Goal: Task Accomplishment & Management: Complete application form

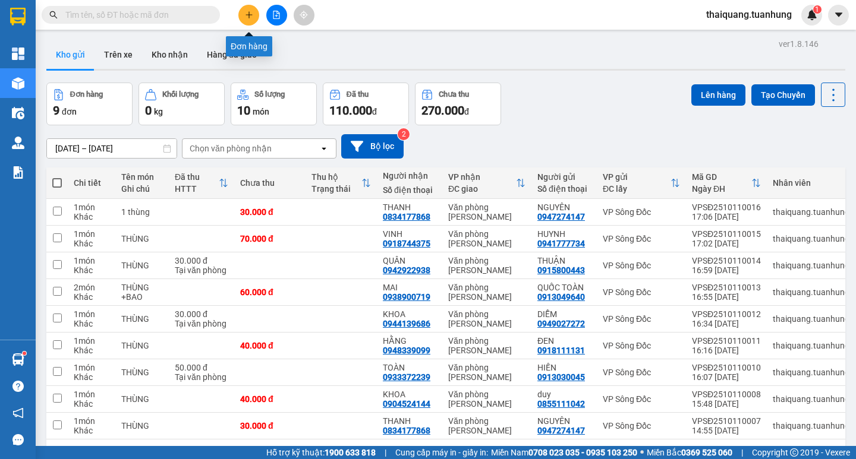
click at [243, 14] on button at bounding box center [248, 15] width 21 height 21
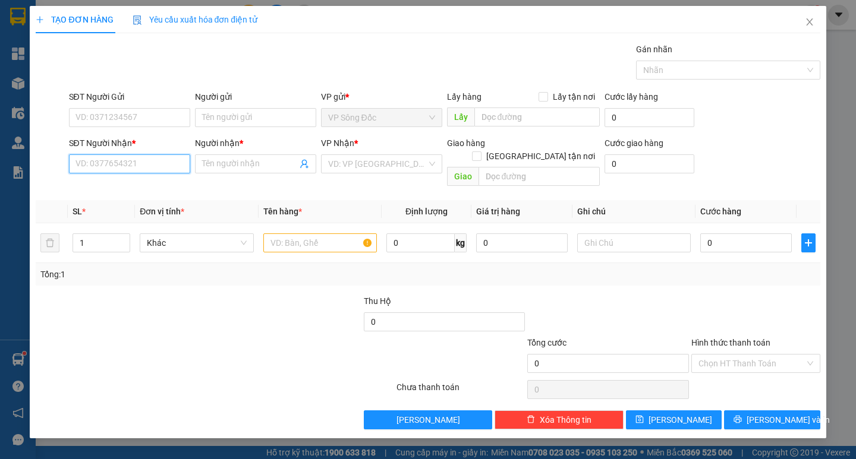
click at [146, 160] on input "SĐT Người Nhận *" at bounding box center [129, 164] width 121 height 19
type input "0355225674"
click at [250, 159] on input "Người nhận *" at bounding box center [249, 164] width 95 height 13
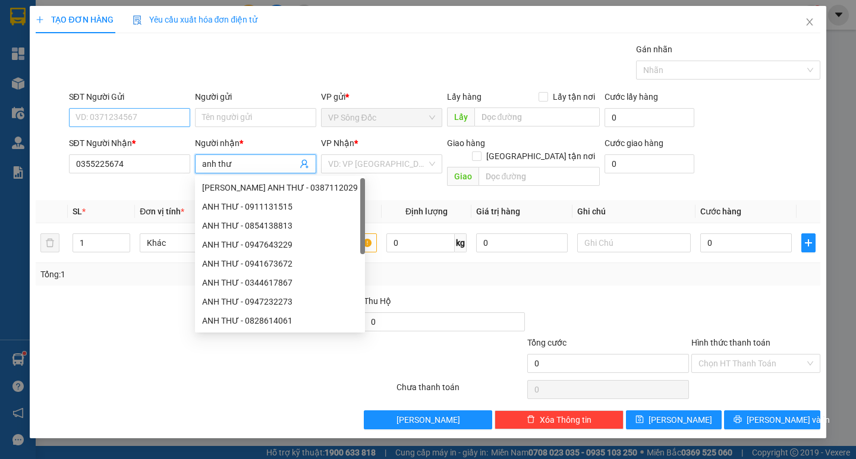
type input "anh thư"
click at [166, 112] on input "SĐT Người Gửi" at bounding box center [129, 117] width 121 height 19
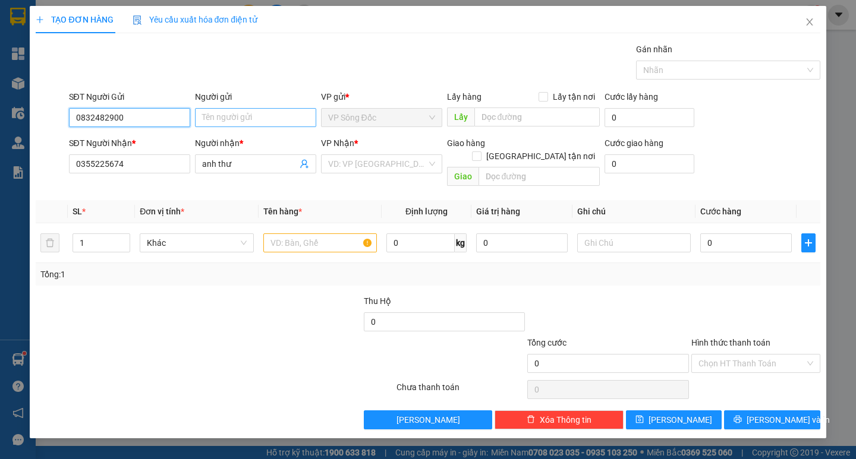
type input "0832482900"
click at [247, 121] on input "Người gửi" at bounding box center [255, 117] width 121 height 19
type input "CÔ NƯƠNG"
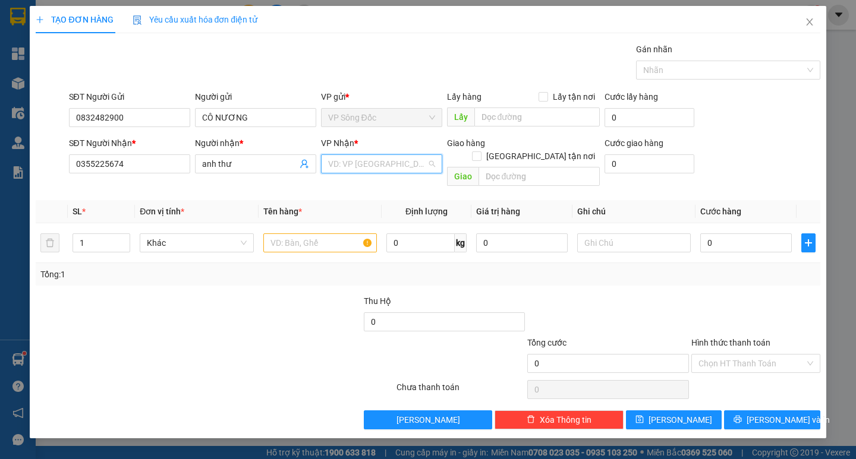
click at [408, 162] on input "search" at bounding box center [377, 164] width 99 height 18
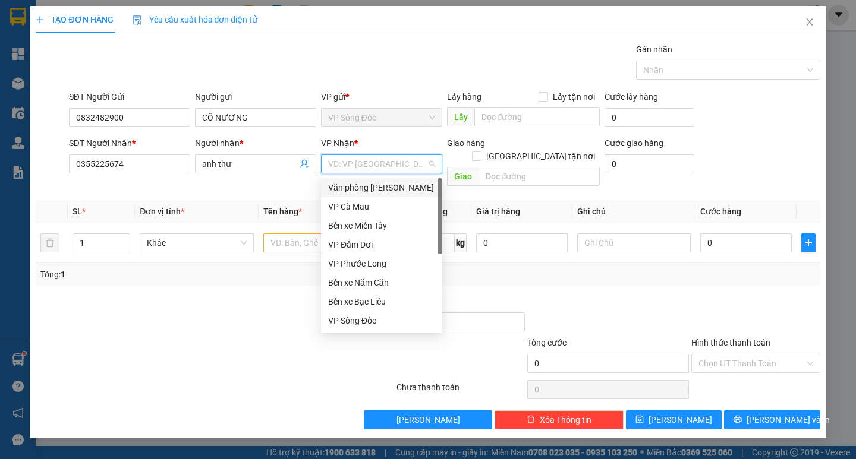
click at [395, 184] on div "Văn phòng [PERSON_NAME]" at bounding box center [381, 187] width 107 height 13
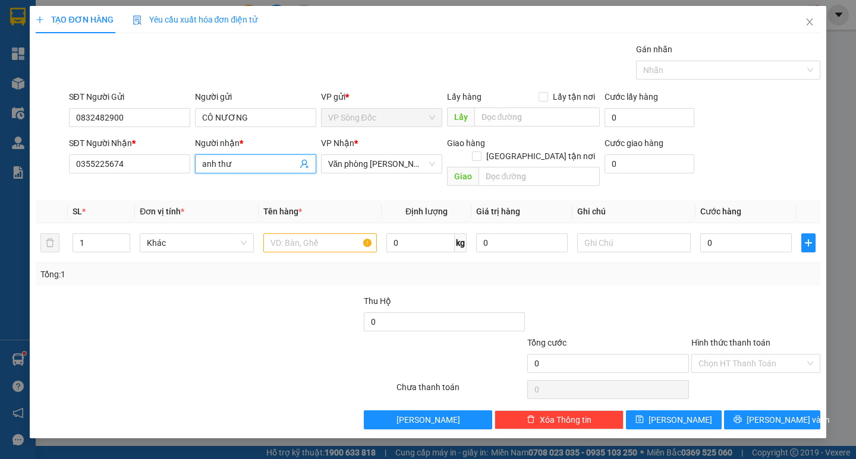
click at [249, 170] on input "anh thư" at bounding box center [249, 164] width 95 height 13
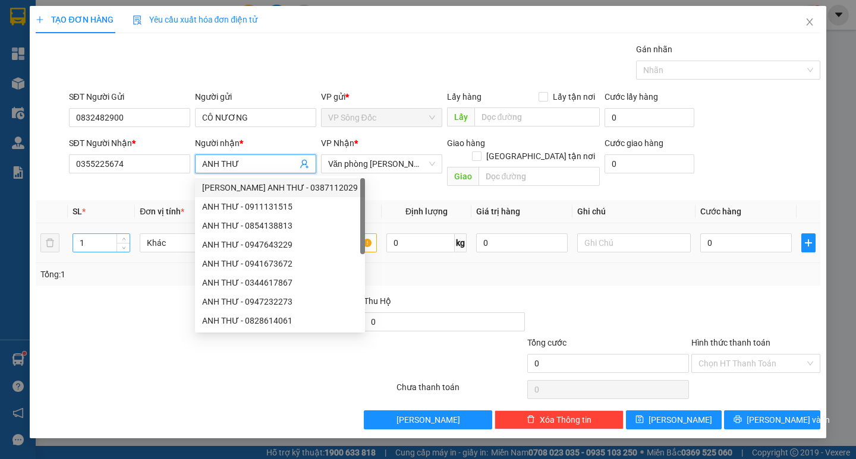
type input "ANH THƯ"
click at [110, 234] on input "1" at bounding box center [101, 243] width 56 height 18
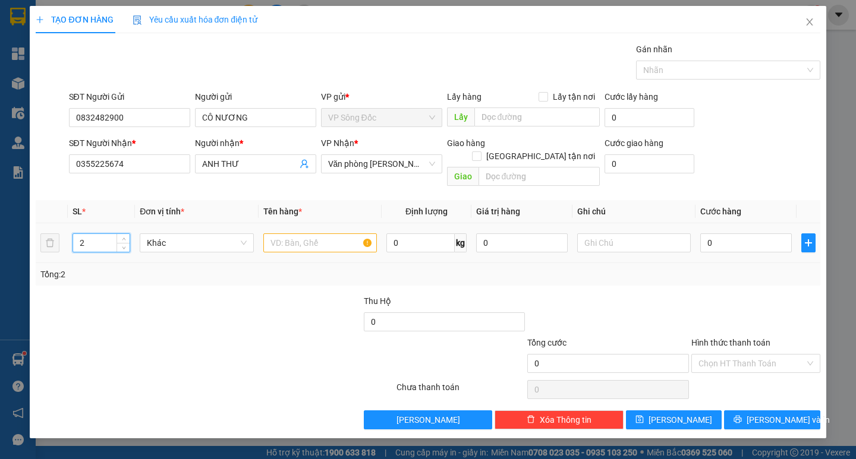
type input "2"
click at [342, 234] on input "text" at bounding box center [320, 243] width 114 height 19
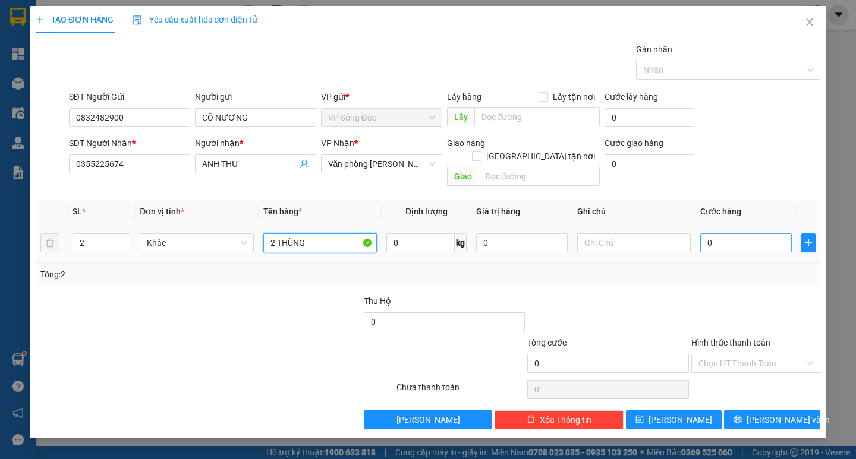
type input "2 THÙNG"
click at [712, 234] on input "0" at bounding box center [746, 243] width 92 height 19
type input "6"
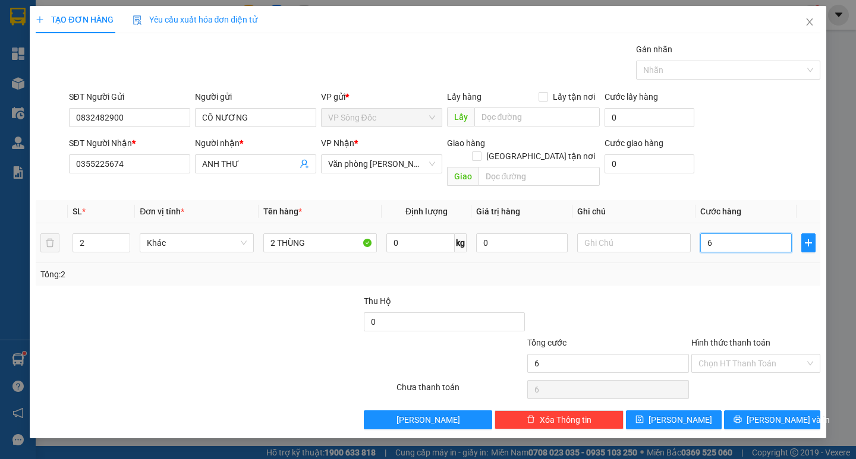
type input "60"
type input "600"
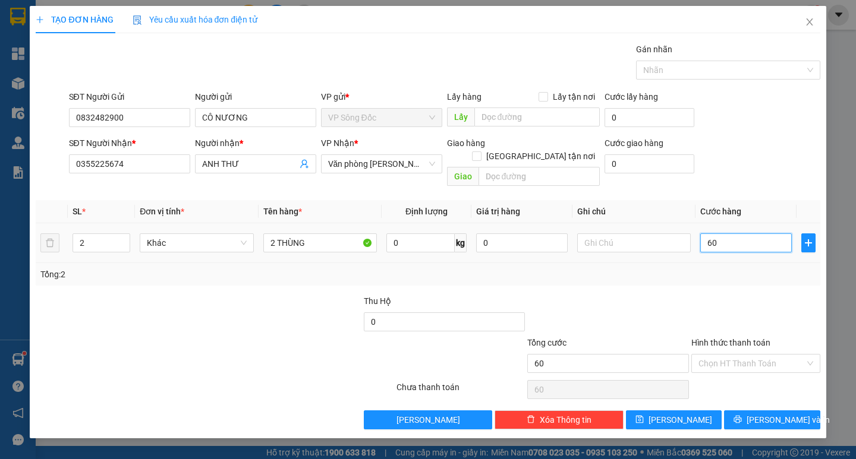
type input "600"
type input "6.000"
type input "60.000"
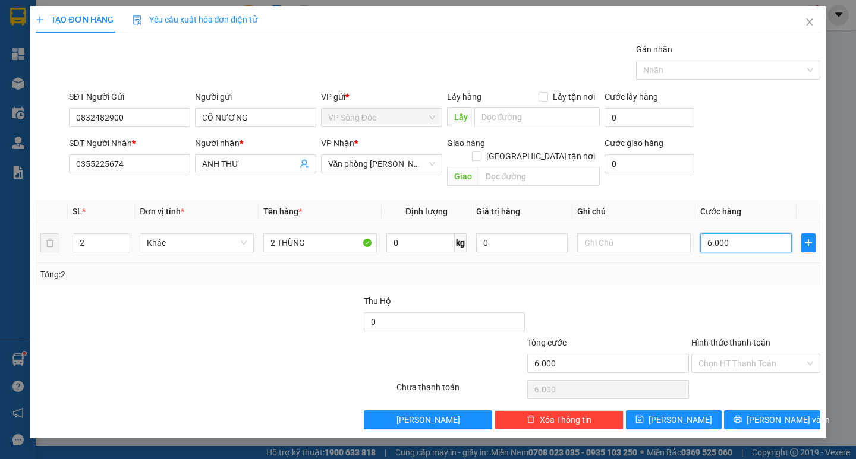
type input "60.000"
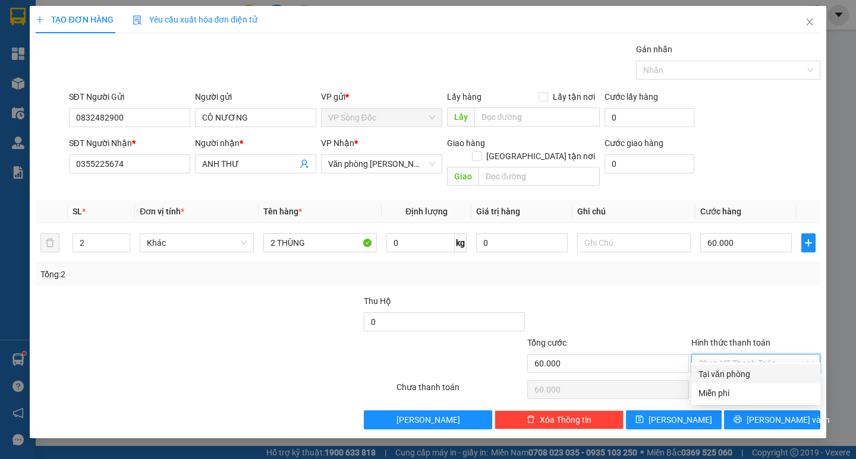
click at [728, 355] on input "Hình thức thanh toán" at bounding box center [751, 364] width 106 height 18
click at [731, 372] on div "Tại văn phòng" at bounding box center [755, 374] width 115 height 13
type input "0"
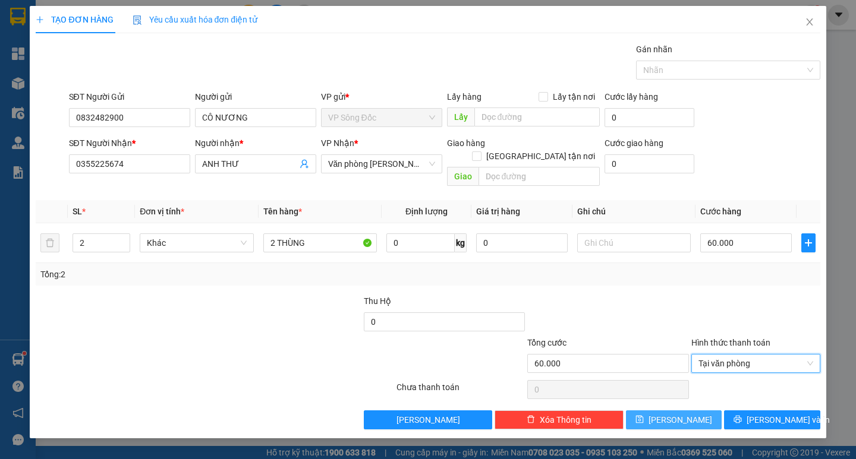
click at [689, 411] on button "[PERSON_NAME]" at bounding box center [674, 420] width 96 height 19
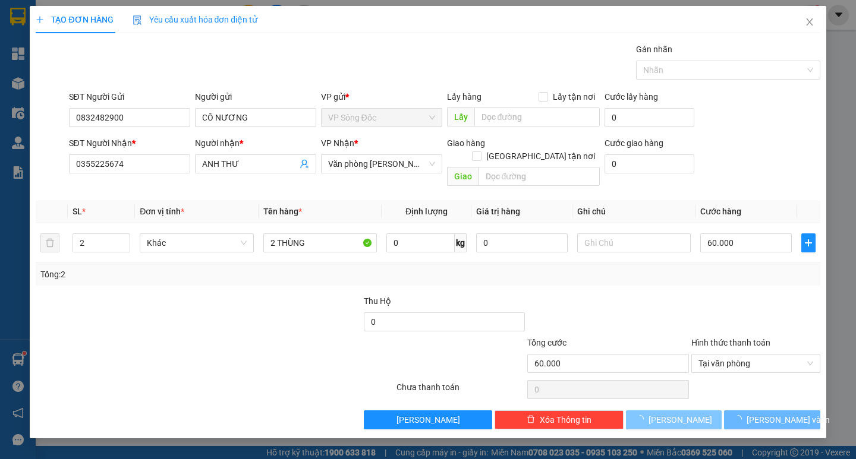
type input "1"
type input "0"
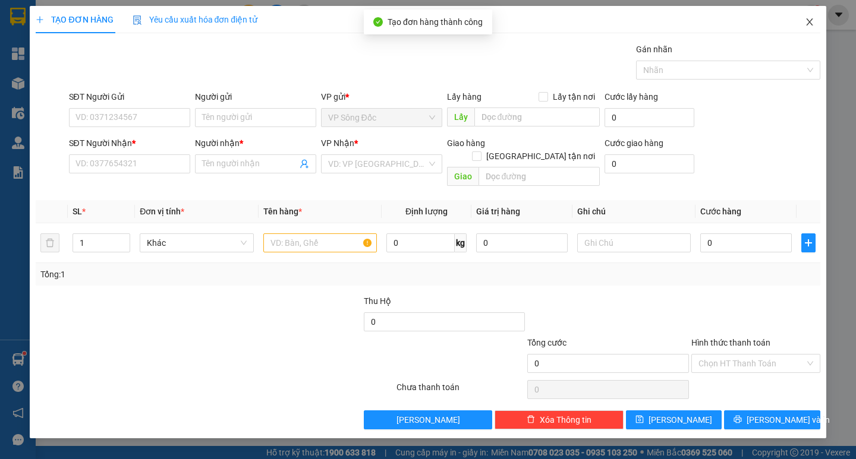
click at [810, 27] on icon "close" at bounding box center [810, 22] width 10 height 10
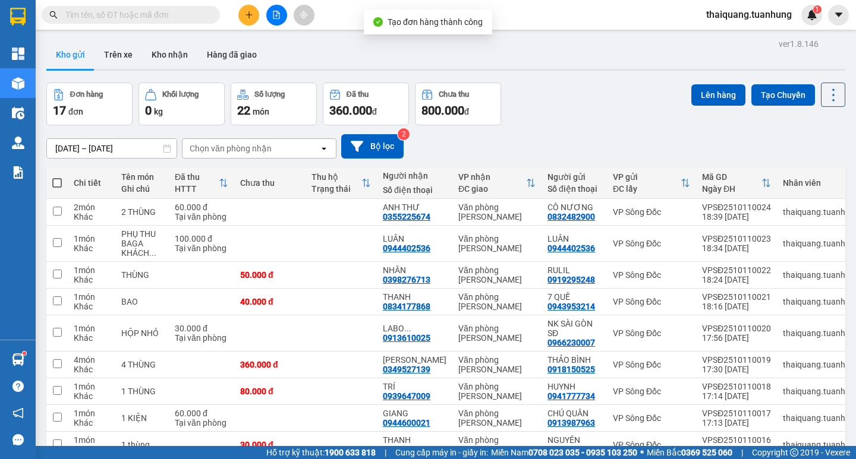
click at [580, 109] on div "Đơn hàng 17 đơn Khối lượng 0 kg Số lượng 22 món Đã thu 360.000 đ Chưa thu 800.0…" at bounding box center [445, 104] width 799 height 43
click at [569, 99] on div "Đơn hàng 17 đơn Khối lượng 0 kg Số lượng 22 món Đã thu 360.000 đ Chưa thu 800.0…" at bounding box center [445, 104] width 799 height 43
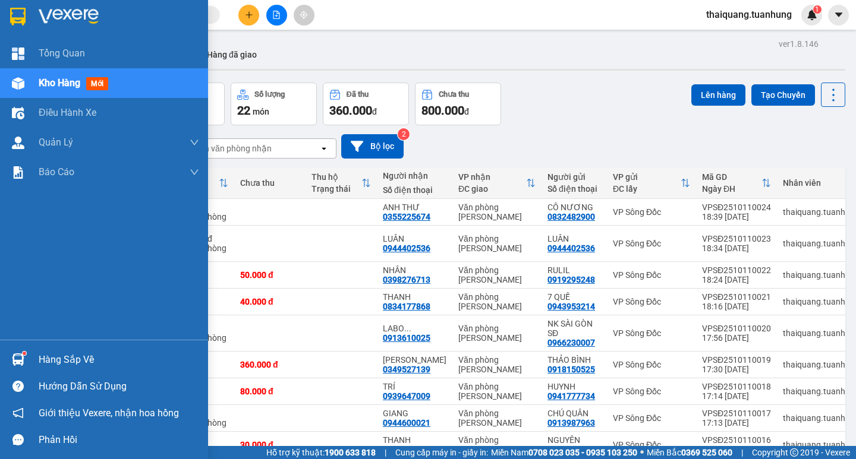
click at [51, 355] on div "Hàng sắp về" at bounding box center [119, 360] width 160 height 18
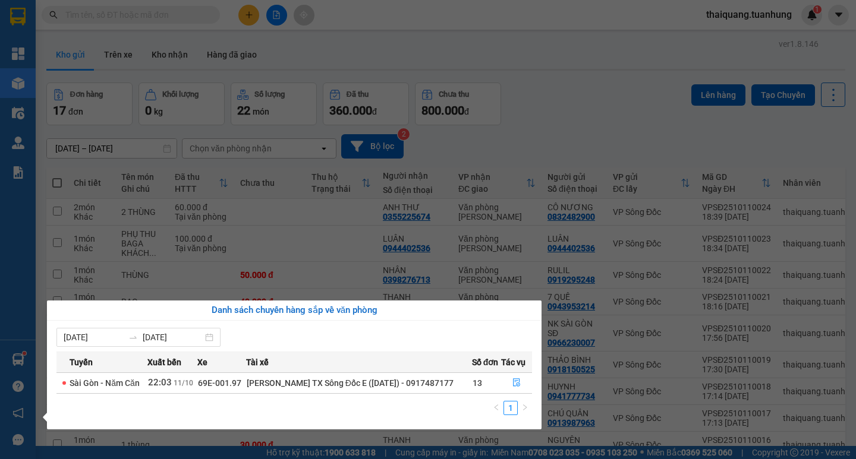
click at [591, 96] on section "Kết quả tìm kiếm ( 0 ) Bộ lọc No Data thaiquang.tuanhung 1 Tổng Quan Kho hàng m…" at bounding box center [428, 229] width 856 height 459
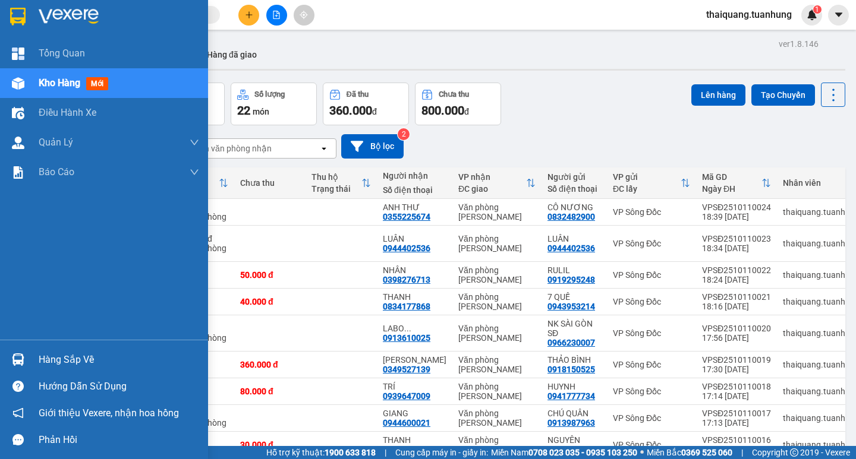
click at [64, 360] on div "Hàng sắp về" at bounding box center [119, 360] width 160 height 18
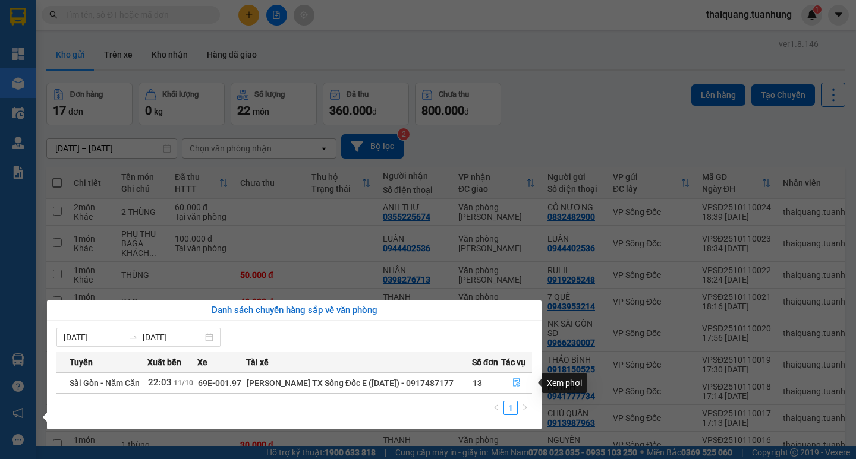
click at [515, 386] on icon "file-done" at bounding box center [516, 383] width 8 height 8
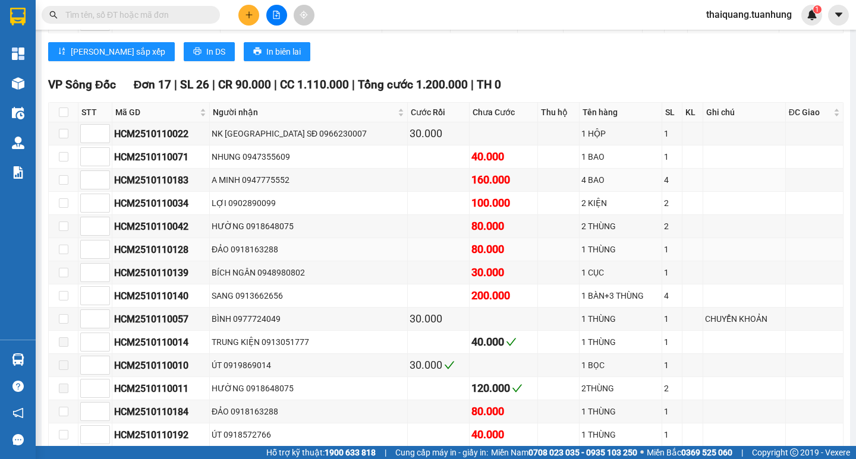
scroll to position [5290, 0]
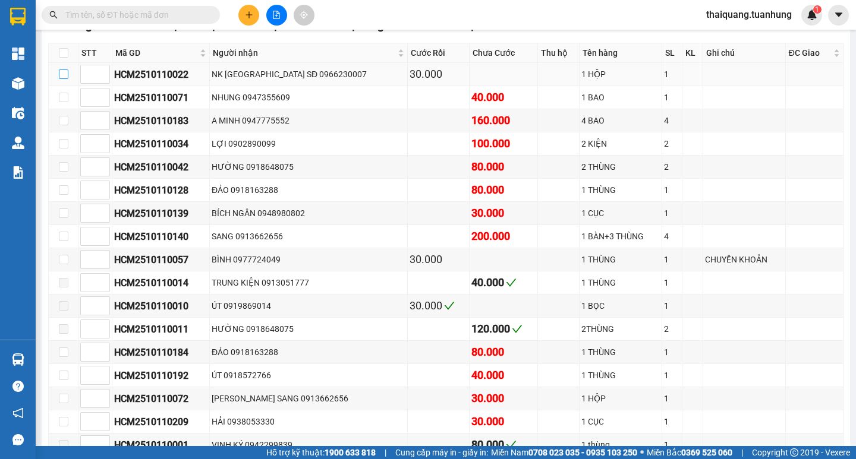
click at [65, 79] on input "checkbox" at bounding box center [64, 75] width 10 height 10
checkbox input "true"
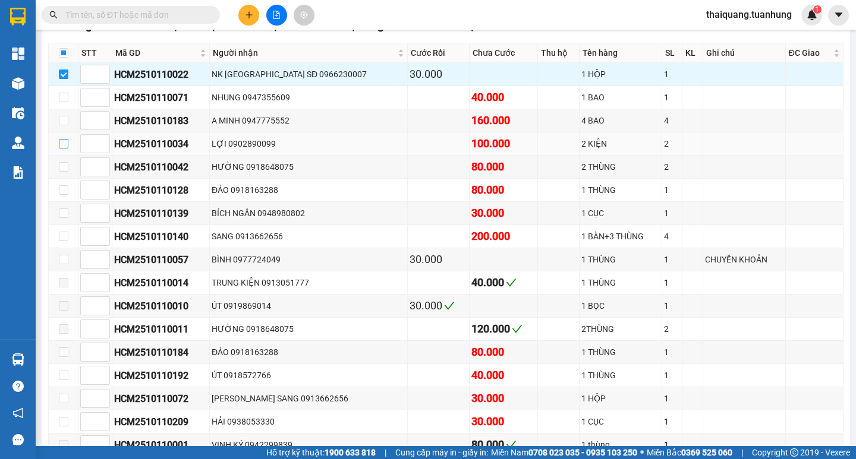
click at [64, 149] on input "checkbox" at bounding box center [64, 144] width 10 height 10
checkbox input "true"
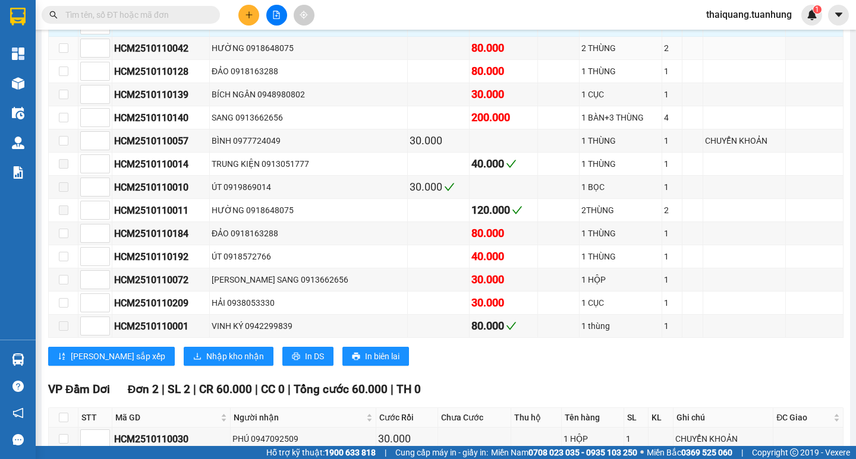
scroll to position [5588, 0]
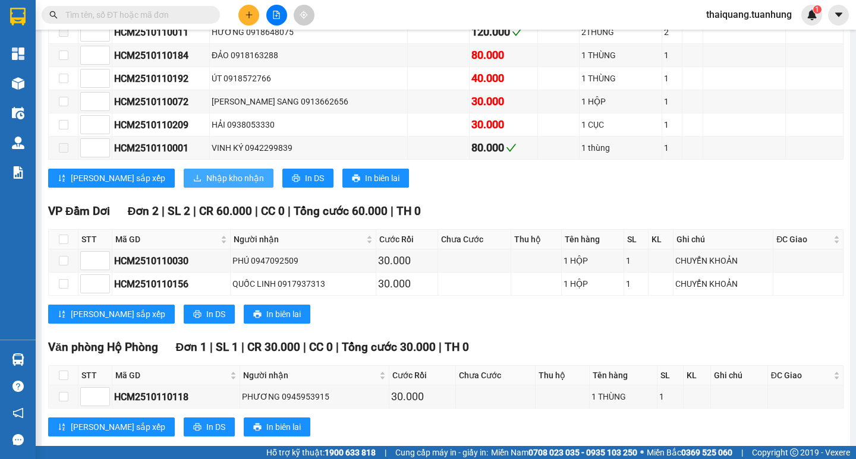
click at [206, 185] on span "Nhập kho nhận" at bounding box center [235, 178] width 58 height 13
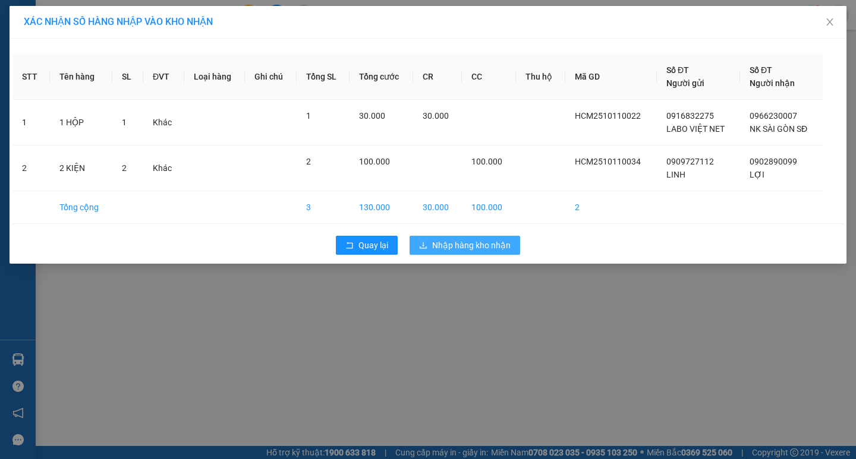
click at [486, 241] on span "Nhập hàng kho nhận" at bounding box center [471, 245] width 78 height 13
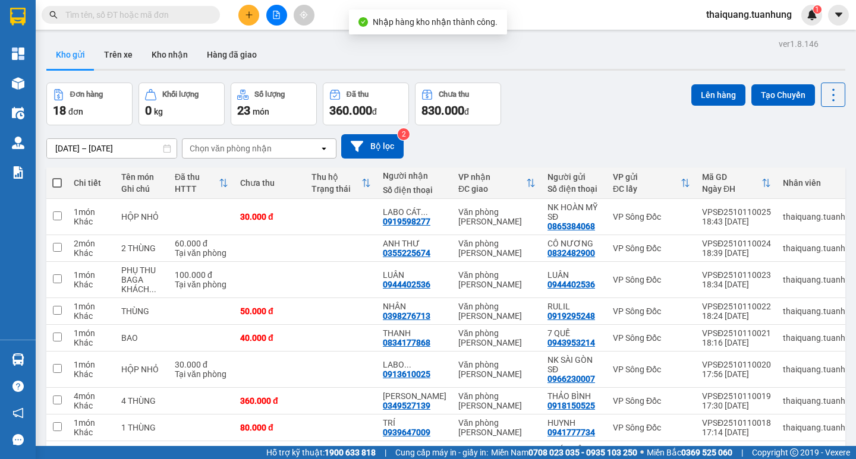
click at [570, 73] on div "ver 1.8.146 Kho gửi Trên xe Kho nhận Hàng đã giao Đơn hàng 18 đơn Khối lượng 0 …" at bounding box center [446, 287] width 808 height 502
click at [176, 56] on button "Kho nhận" at bounding box center [169, 54] width 55 height 29
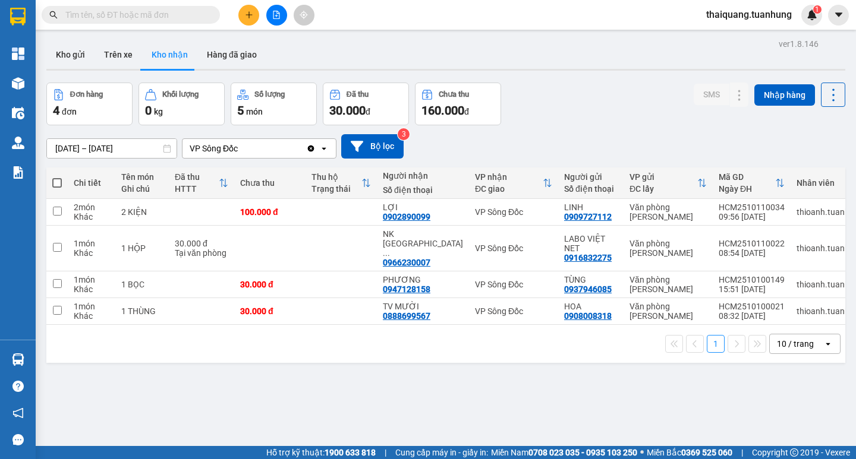
click at [580, 104] on div "Đơn hàng 4 đơn Khối lượng 0 kg Số lượng 5 món Đã thu 30.000 đ Chưa thu 160.000 …" at bounding box center [445, 104] width 799 height 43
click at [581, 96] on div "Đơn hàng 4 đơn Khối lượng 0 kg Số lượng 5 món Đã thu 30.000 đ Chưa thu 160.000 …" at bounding box center [445, 104] width 799 height 43
click at [582, 95] on div "Đơn hàng 4 đơn Khối lượng 0 kg Số lượng 5 món Đã thu 30.000 đ Chưa thu 160.000 …" at bounding box center [445, 104] width 799 height 43
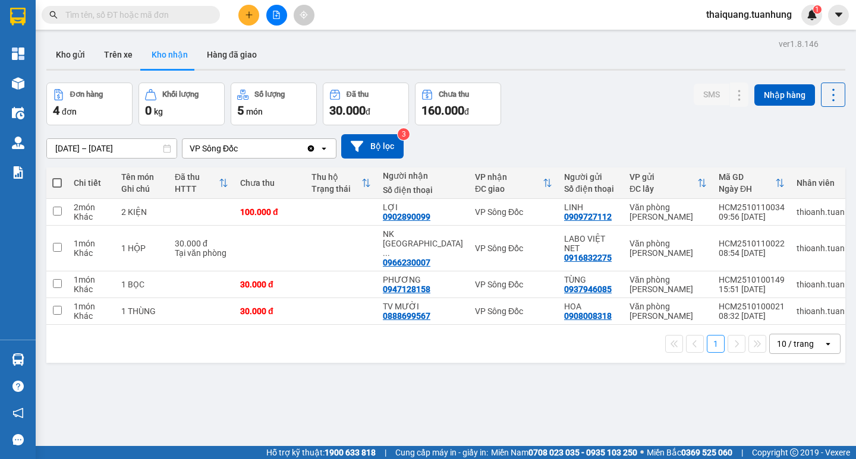
click at [600, 109] on div "Đơn hàng 4 đơn Khối lượng 0 kg Số lượng 5 món Đã thu 30.000 đ Chưa thu 160.000 …" at bounding box center [445, 104] width 799 height 43
click at [616, 100] on div "Đơn hàng 4 đơn Khối lượng 0 kg Số lượng 5 món Đã thu 30.000 đ Chưa thu 160.000 …" at bounding box center [445, 104] width 799 height 43
click at [625, 93] on div "Đơn hàng 4 đơn Khối lượng 0 kg Số lượng 5 món Đã thu 30.000 đ Chưa thu 160.000 …" at bounding box center [445, 104] width 799 height 43
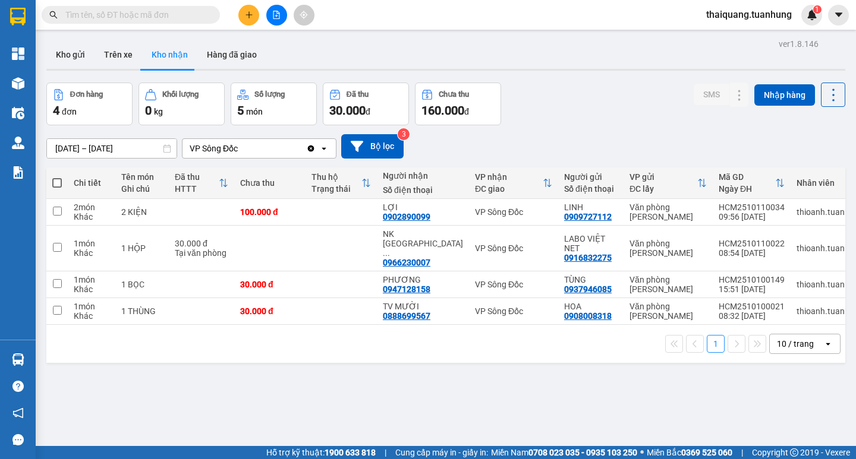
click at [625, 93] on div "Đơn hàng 4 đơn Khối lượng 0 kg Số lượng 5 món Đã thu 30.000 đ Chưa thu 160.000 …" at bounding box center [445, 104] width 799 height 43
click at [621, 92] on div "Đơn hàng 4 đơn Khối lượng 0 kg Số lượng 5 món Đã thu 30.000 đ Chưa thu 160.000 …" at bounding box center [445, 104] width 799 height 43
click at [596, 95] on div "Đơn hàng 4 đơn Khối lượng 0 kg Số lượng 5 món Đã thu 30.000 đ Chưa thu 160.000 …" at bounding box center [445, 104] width 799 height 43
click at [561, 95] on div "Đơn hàng 4 đơn Khối lượng 0 kg Số lượng 5 món Đã thu 30.000 đ Chưa thu 160.000 …" at bounding box center [445, 104] width 799 height 43
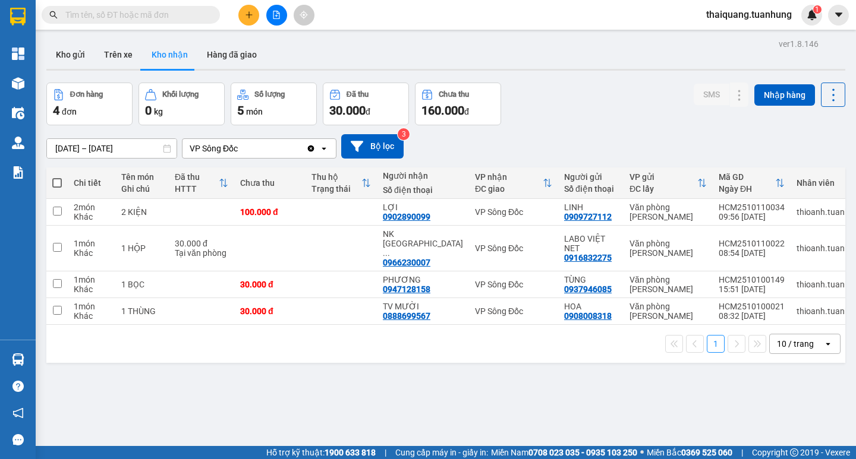
click at [561, 95] on div "Đơn hàng 4 đơn Khối lượng 0 kg Số lượng 5 món Đã thu 30.000 đ Chưa thu 160.000 …" at bounding box center [445, 104] width 799 height 43
click at [580, 96] on div "Đơn hàng 4 đơn Khối lượng 0 kg Số lượng 5 món Đã thu 30.000 đ Chưa thu 160.000 …" at bounding box center [445, 104] width 799 height 43
drag, startPoint x: 552, startPoint y: 105, endPoint x: 556, endPoint y: 99, distance: 6.9
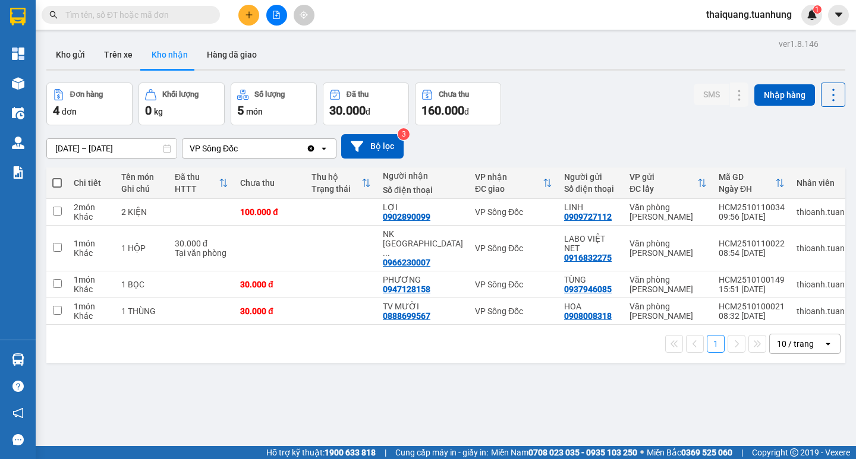
click at [556, 99] on div "Đơn hàng 4 đơn Khối lượng 0 kg Số lượng 5 món Đã thu 30.000 đ Chưa thu 160.000 …" at bounding box center [445, 104] width 799 height 43
click at [83, 56] on button "Kho gửi" at bounding box center [70, 54] width 48 height 29
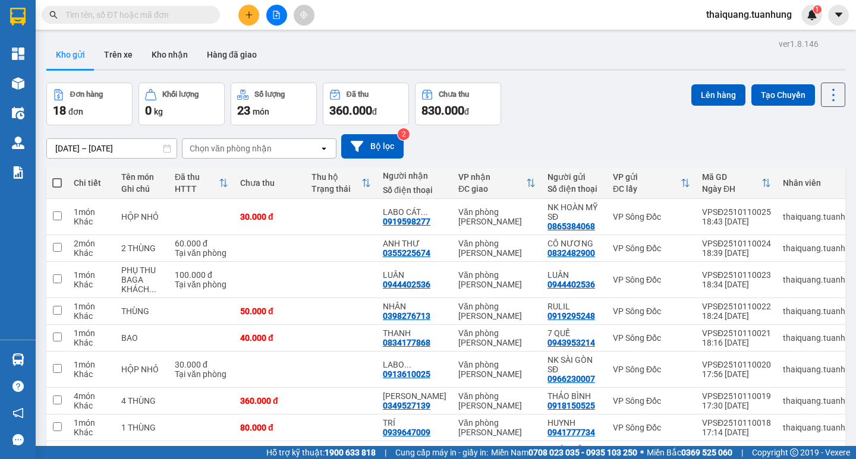
click at [508, 80] on div "ver 1.8.146 Kho gửi Trên xe Kho nhận Hàng đã giao Đơn hàng 18 đơn Khối lượng 0 …" at bounding box center [446, 287] width 808 height 502
click at [605, 88] on div "Đơn hàng 18 đơn Khối lượng 0 kg Số lượng 23 món Đã thu 360.000 đ Chưa thu 830.0…" at bounding box center [445, 104] width 799 height 43
